Goal: Task Accomplishment & Management: Complete application form

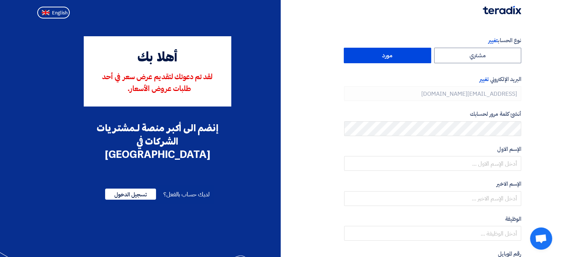
type input "[PHONE_NUMBER]"
drag, startPoint x: 122, startPoint y: 75, endPoint x: 102, endPoint y: 75, distance: 19.6
click at [102, 75] on span "لقد تم دعوتك لتقديم عرض سعر في أحد طلبات عروض الأسعار." at bounding box center [157, 82] width 110 height 19
drag, startPoint x: 183, startPoint y: 88, endPoint x: 146, endPoint y: 88, distance: 36.5
click at [146, 88] on span "لقد تم دعوتك لتقديم عرض سعر في أحد طلبات عروض الأسعار." at bounding box center [157, 82] width 110 height 19
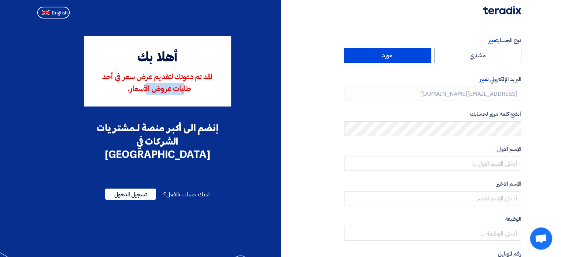
click at [150, 87] on span "لقد تم دعوتك لتقديم عرض سعر في أحد طلبات عروض الأسعار." at bounding box center [157, 82] width 110 height 19
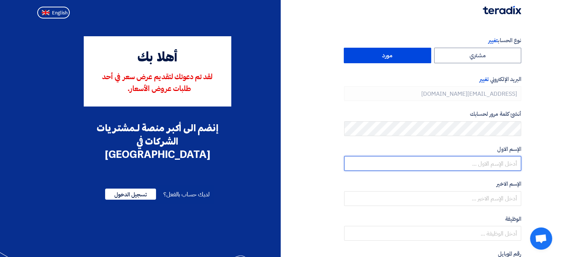
click at [506, 162] on input "text" at bounding box center [432, 163] width 177 height 15
type input "[PERSON_NAME]"
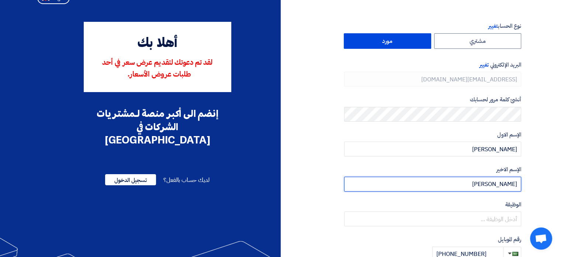
scroll to position [37, 0]
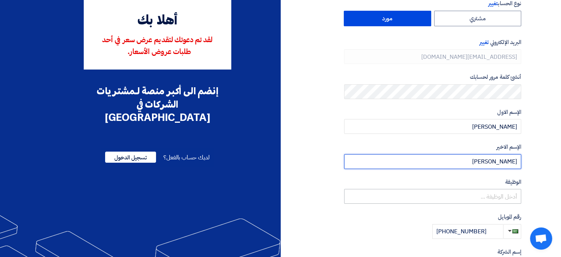
type input "[PERSON_NAME]"
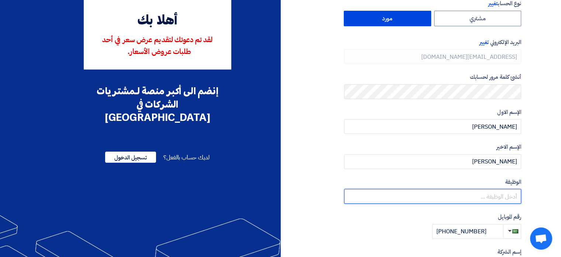
click at [487, 196] on input "text" at bounding box center [432, 196] width 177 height 15
type input "l"
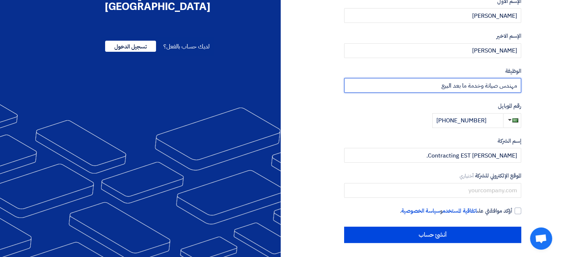
scroll to position [148, 0]
type input "مهندس صيانة وخدمة ما بعد البيع"
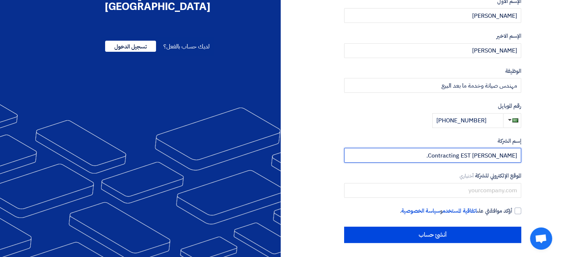
click at [492, 159] on input "[PERSON_NAME] Contracting EST." at bounding box center [432, 155] width 177 height 15
drag, startPoint x: 396, startPoint y: 154, endPoint x: 522, endPoint y: 150, distance: 126.3
click at [522, 150] on div "نوع الحساب تغيير مشتري مورد البريد الإلكتروني تغيير [EMAIL_ADDRESS][DOMAIN_NAME…" at bounding box center [404, 66] width 247 height 354
type input "شركة مكيفات بترا للمقاولات"
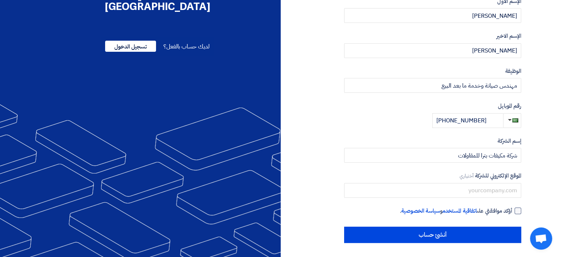
click at [516, 208] on div at bounding box center [518, 210] width 7 height 7
click at [513, 208] on input "أؤكد موافقتي على اتفاقية المستخدم و سياسة الخصوصية ." at bounding box center [424, 213] width 177 height 15
checkbox input "true"
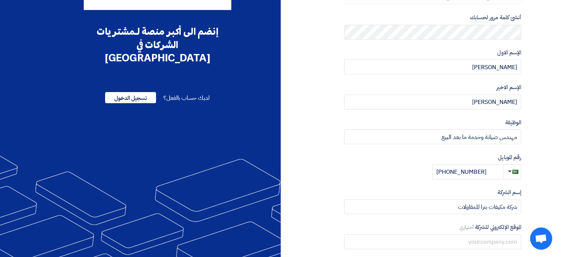
scroll to position [37, 0]
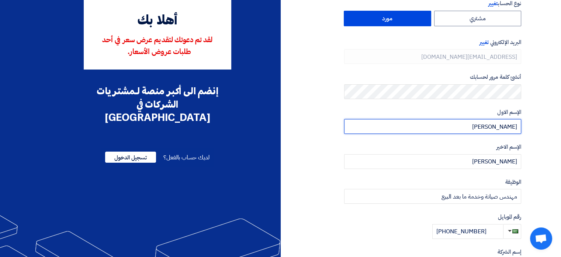
drag, startPoint x: 483, startPoint y: 128, endPoint x: 539, endPoint y: 127, distance: 56.1
click at [539, 127] on section "نوع الحساب تغيير مشتري مورد البريد الإلكتروني تغيير [EMAIL_ADDRESS][DOMAIN_NAME…" at bounding box center [280, 176] width 561 height 384
type input "[PERSON_NAME]"
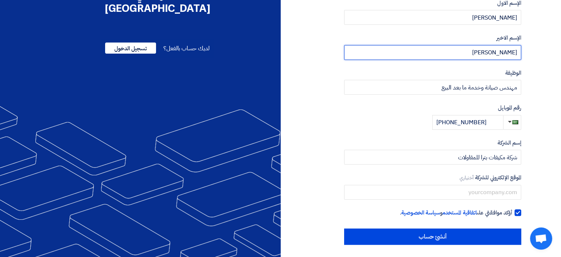
scroll to position [148, 0]
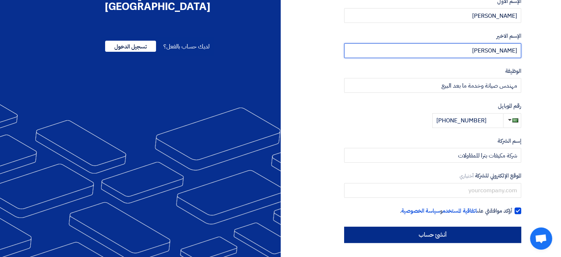
type input "[PERSON_NAME]"
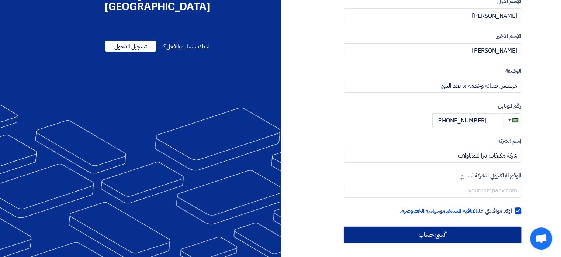
click at [453, 233] on input "أنشئ حساب" at bounding box center [432, 234] width 177 height 16
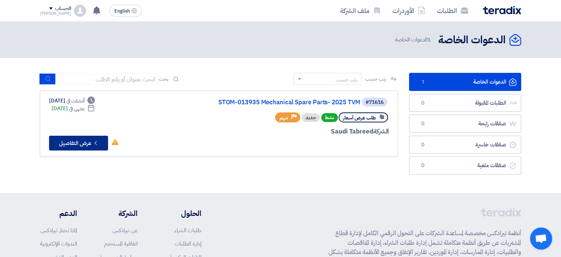
click at [79, 144] on button "Check details عرض التفاصيل" at bounding box center [78, 142] width 59 height 15
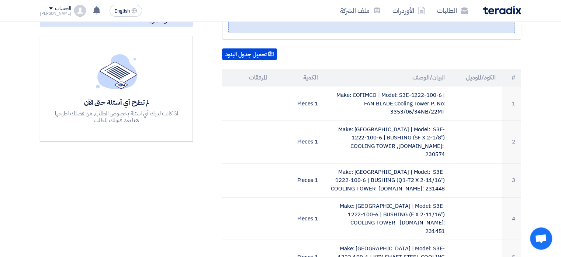
scroll to position [221, 0]
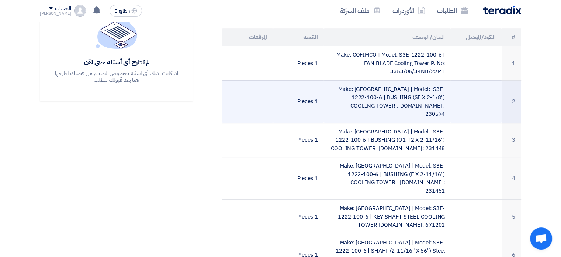
click at [393, 100] on td "Make: [GEOGRAPHIC_DATA] | Model: S3E-1222-100-6 | BUSHING (SF X 2-1/8") COOLING…" at bounding box center [387, 101] width 127 height 42
click at [416, 105] on td "Make: [GEOGRAPHIC_DATA] | Model: S3E-1222-100-6 | BUSHING (SF X 2-1/8") COOLING…" at bounding box center [387, 101] width 127 height 42
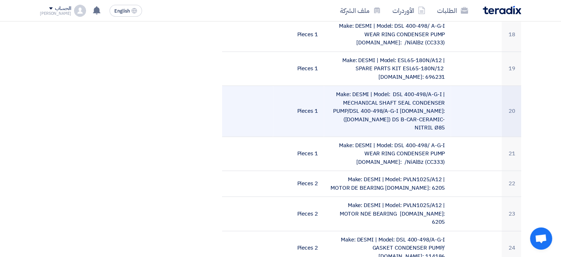
scroll to position [923, 0]
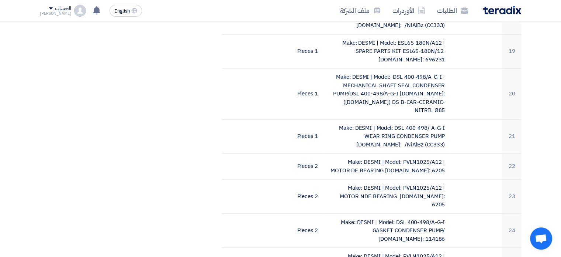
drag, startPoint x: 419, startPoint y: 178, endPoint x: 431, endPoint y: 178, distance: 12.2
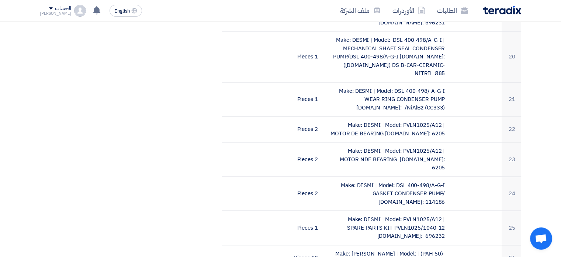
scroll to position [960, 0]
drag, startPoint x: 294, startPoint y: 135, endPoint x: 443, endPoint y: 167, distance: 152.5
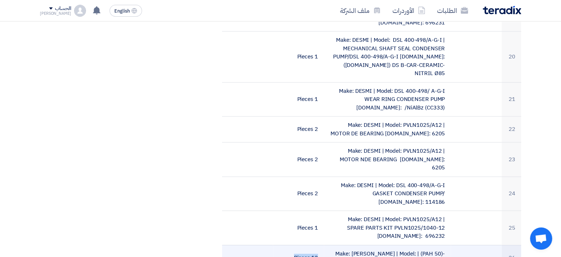
drag, startPoint x: 446, startPoint y: 168, endPoint x: 424, endPoint y: 137, distance: 38.2
click at [424, 244] on td "Make: [PERSON_NAME] | Model: | (PAH 50)- RDA400K | AHU-BELT, BX64" at bounding box center [387, 257] width 127 height 26
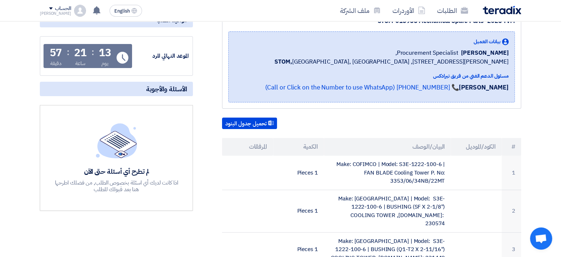
scroll to position [0, 0]
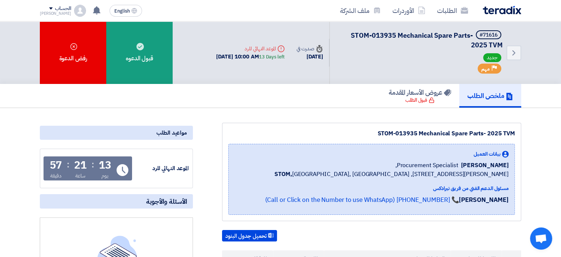
drag, startPoint x: 534, startPoint y: 120, endPoint x: 491, endPoint y: 115, distance: 43.8
click at [489, 67] on span "مهم" at bounding box center [486, 68] width 8 height 7
drag, startPoint x: 405, startPoint y: 36, endPoint x: 441, endPoint y: 37, distance: 36.2
click at [441, 37] on span "STOM-013935 Mechanical Spare Parts- 2025 TVM" at bounding box center [427, 40] width 152 height 20
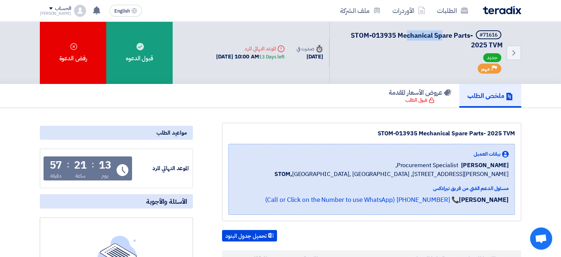
click at [441, 37] on span "STOM-013935 Mechanical Spare Parts- 2025 TVM" at bounding box center [427, 40] width 152 height 20
